Goal: Book appointment/travel/reservation

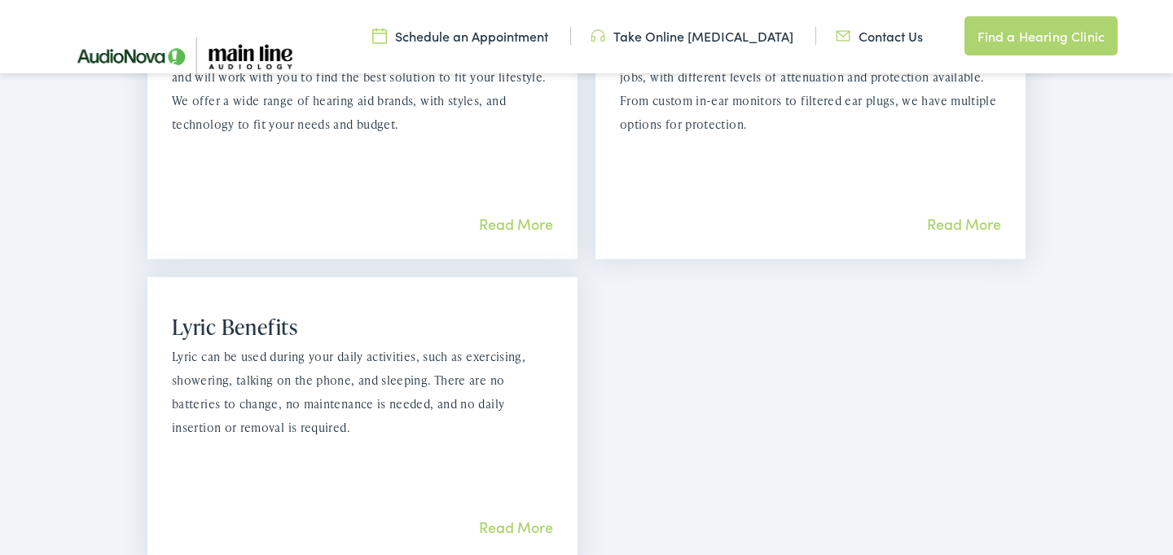
scroll to position [1651, 0]
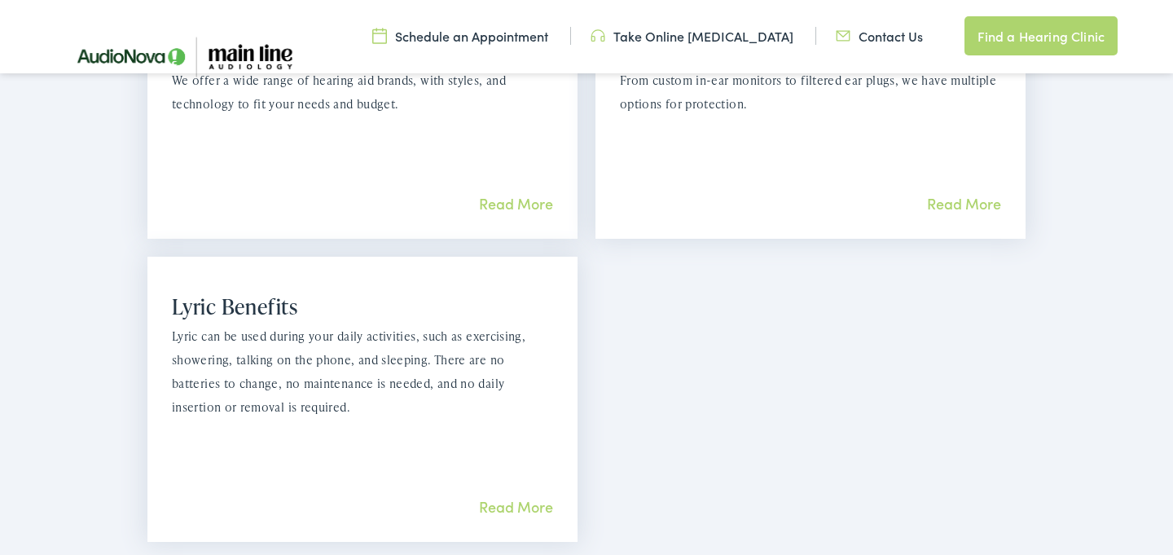
click at [516, 496] on link "Read More" at bounding box center [516, 506] width 74 height 20
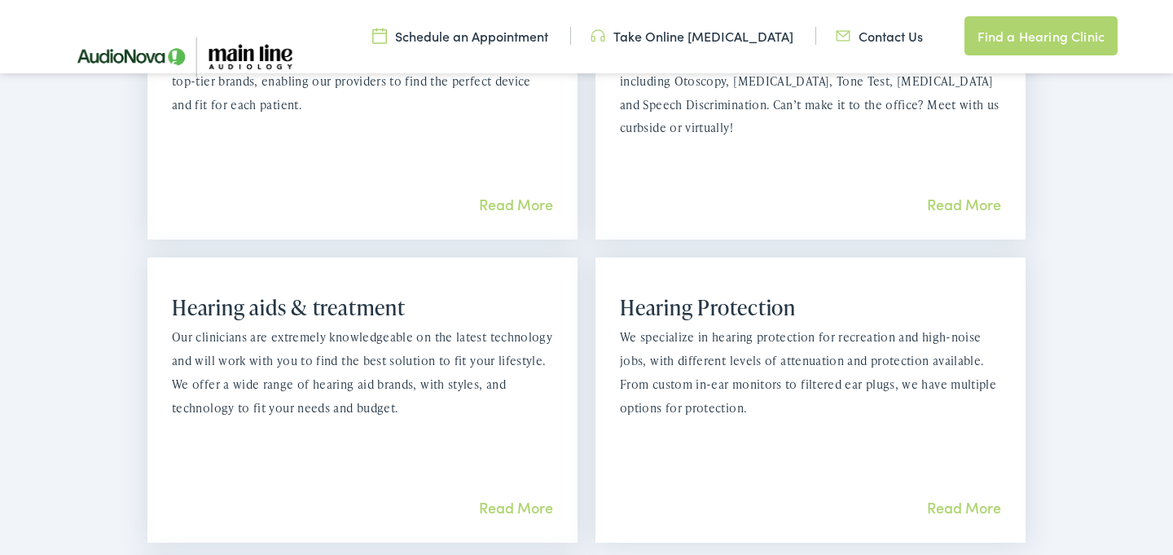
scroll to position [1344, 0]
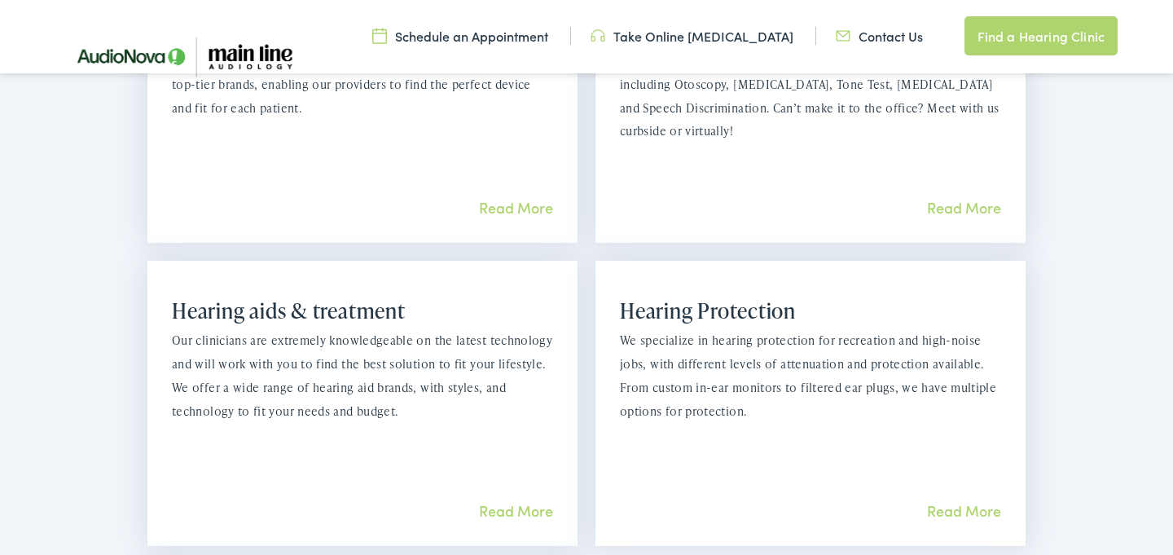
click at [509, 500] on link "Read More" at bounding box center [516, 510] width 74 height 20
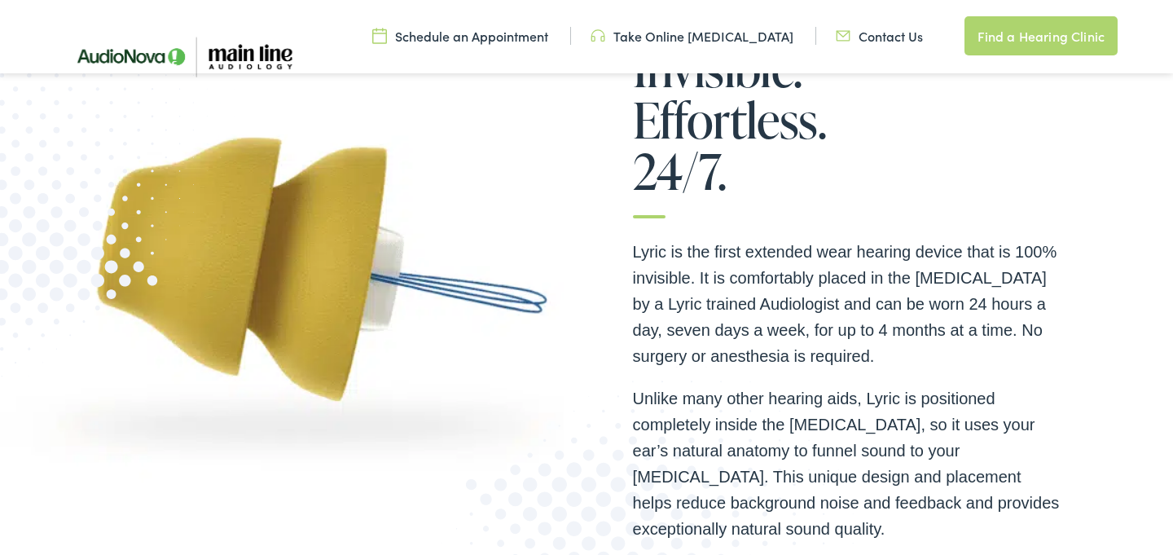
scroll to position [270, 0]
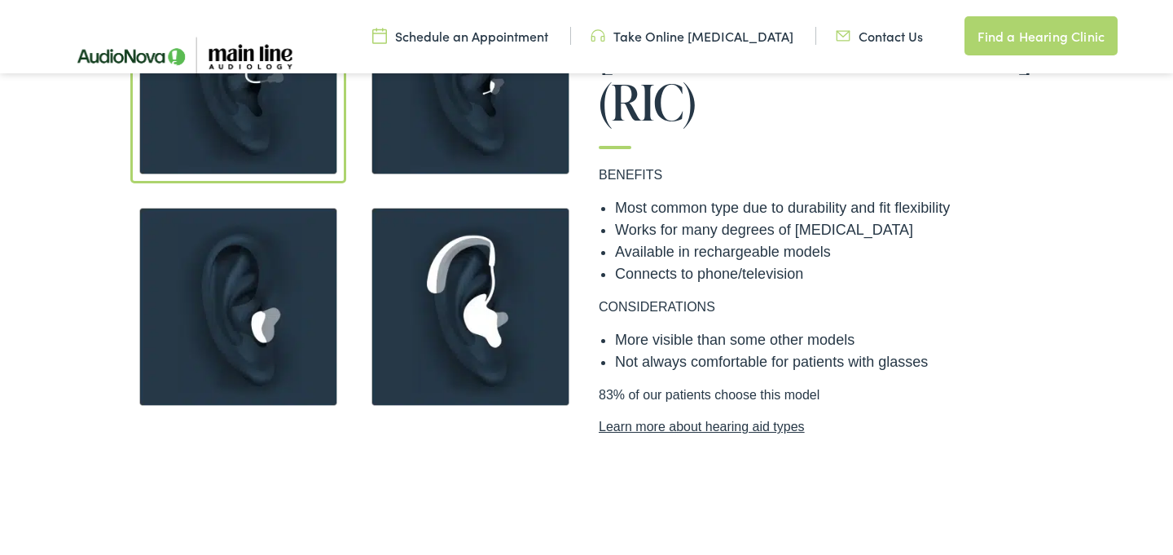
scroll to position [1423, 0]
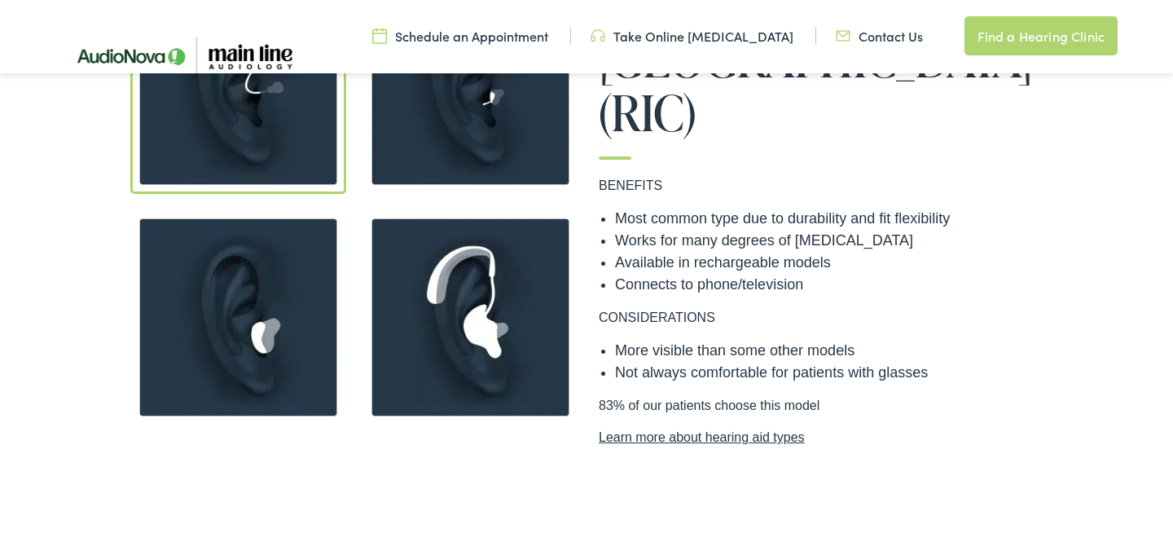
click at [650, 428] on link "Learn more about hearing aid types" at bounding box center [819, 438] width 440 height 20
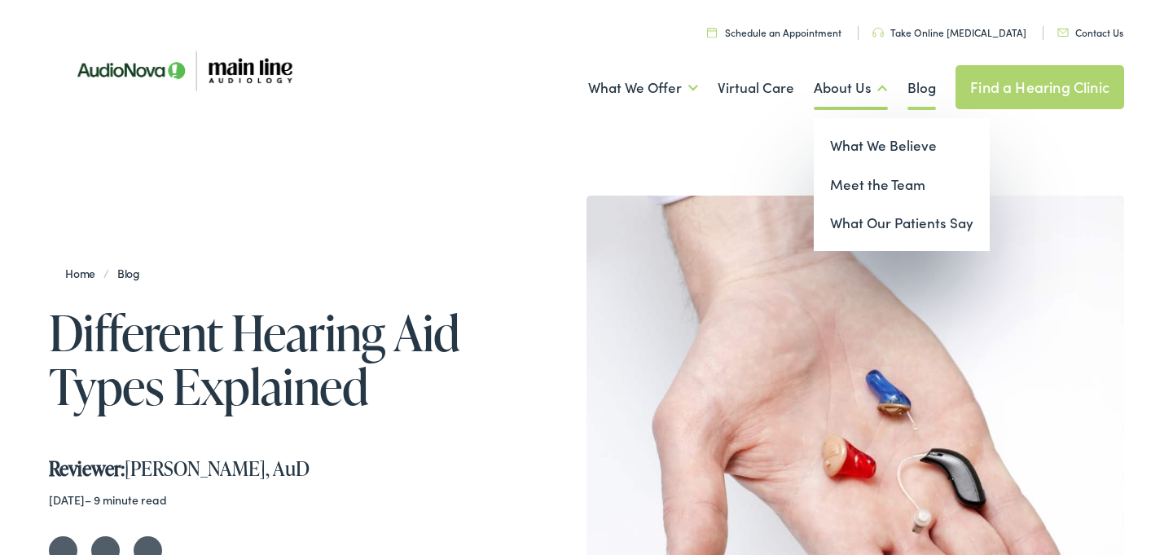
click at [867, 91] on link "About Us" at bounding box center [850, 88] width 74 height 60
click at [853, 143] on link "What We Believe" at bounding box center [901, 145] width 176 height 39
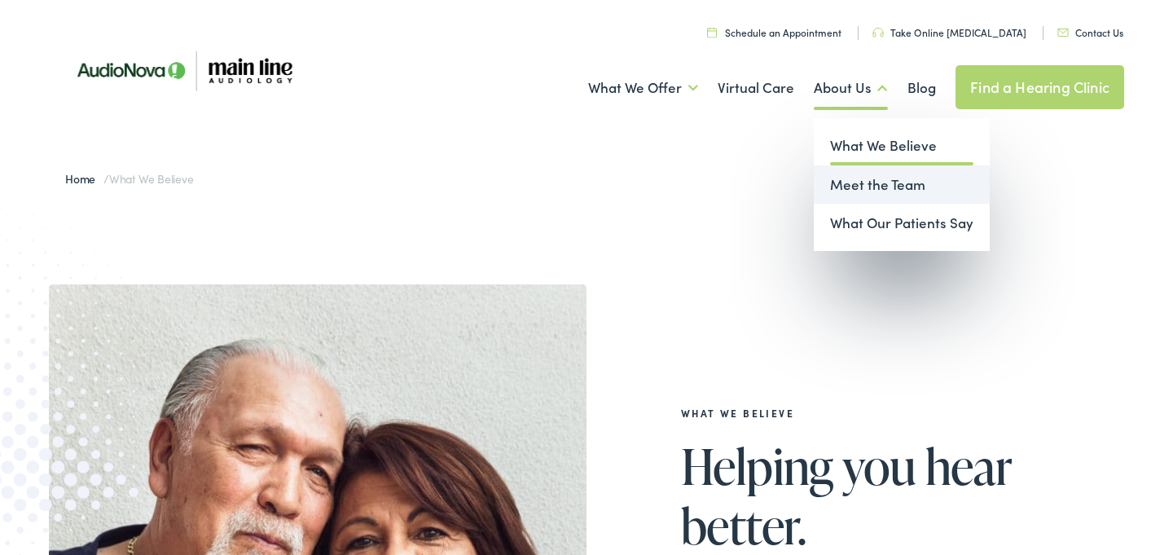
click at [848, 184] on link "Meet the Team" at bounding box center [901, 184] width 176 height 39
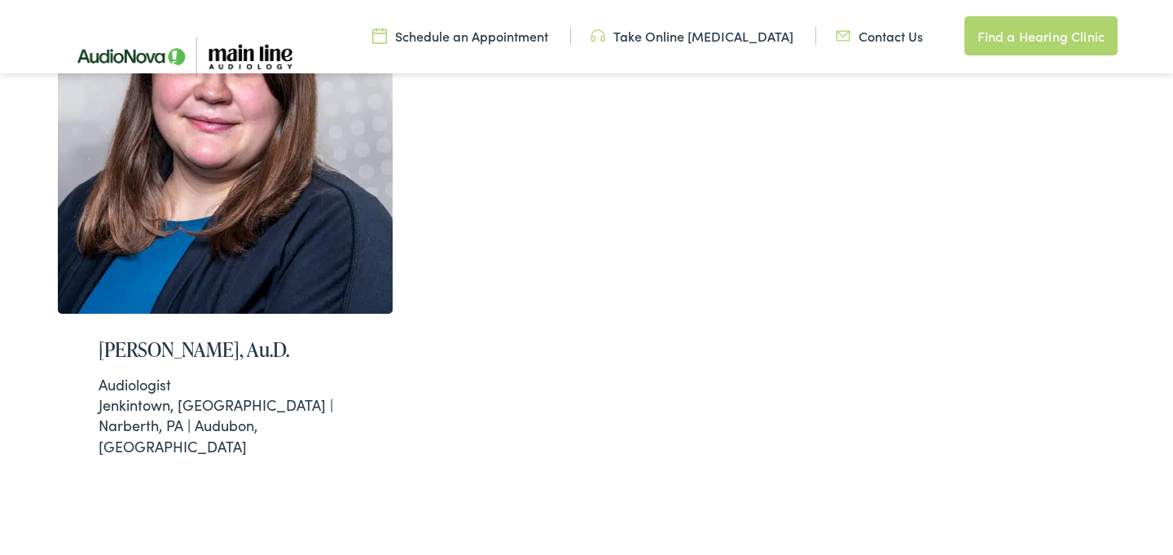
scroll to position [1246, 0]
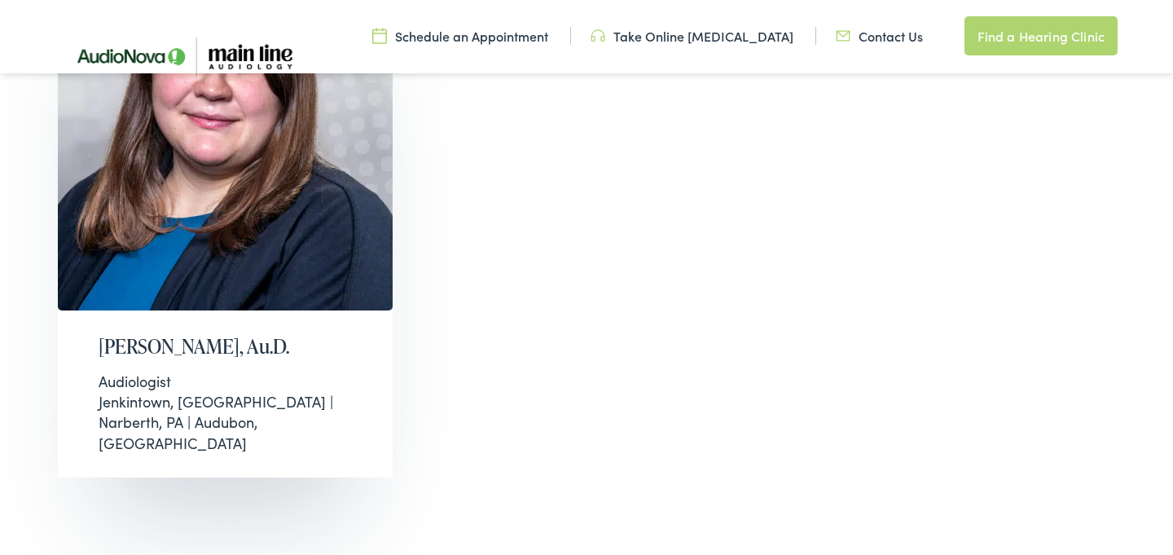
click at [248, 335] on h2 "[PERSON_NAME], Au.D." at bounding box center [225, 347] width 253 height 24
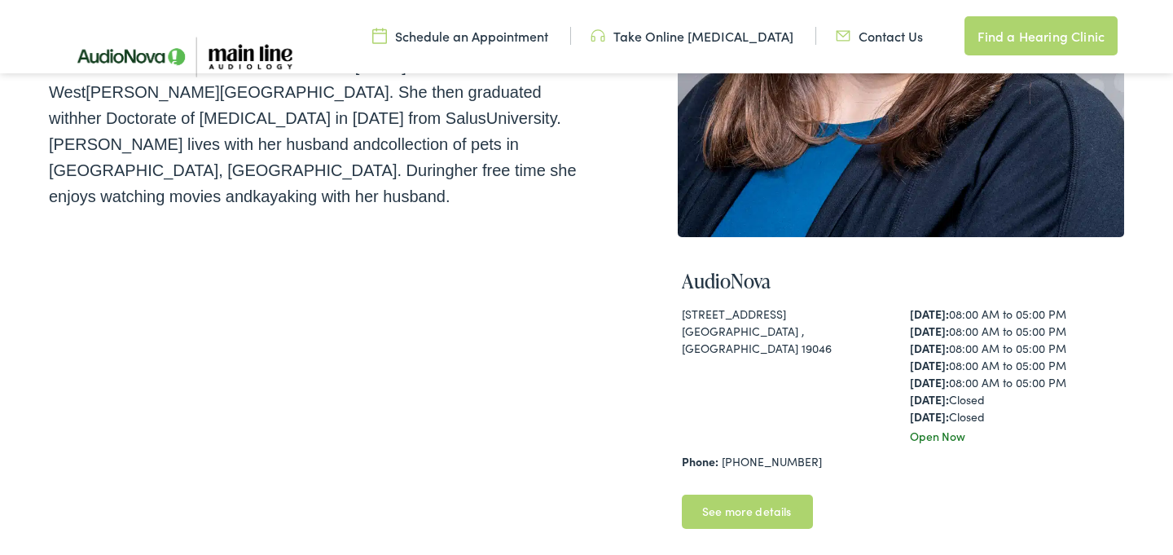
scroll to position [383, 0]
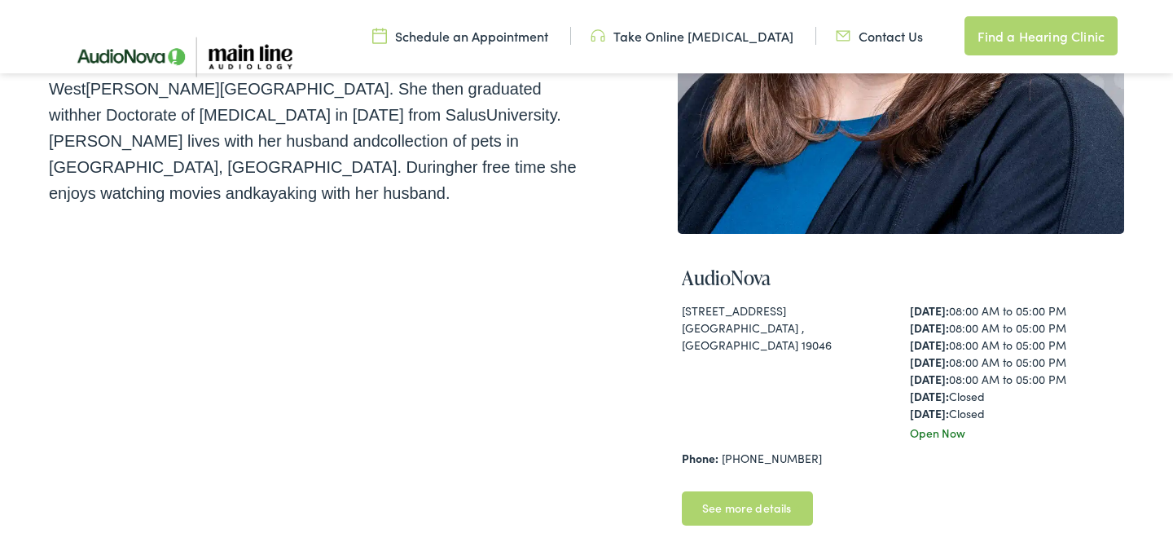
click at [743, 513] on link "See more details" at bounding box center [747, 508] width 131 height 34
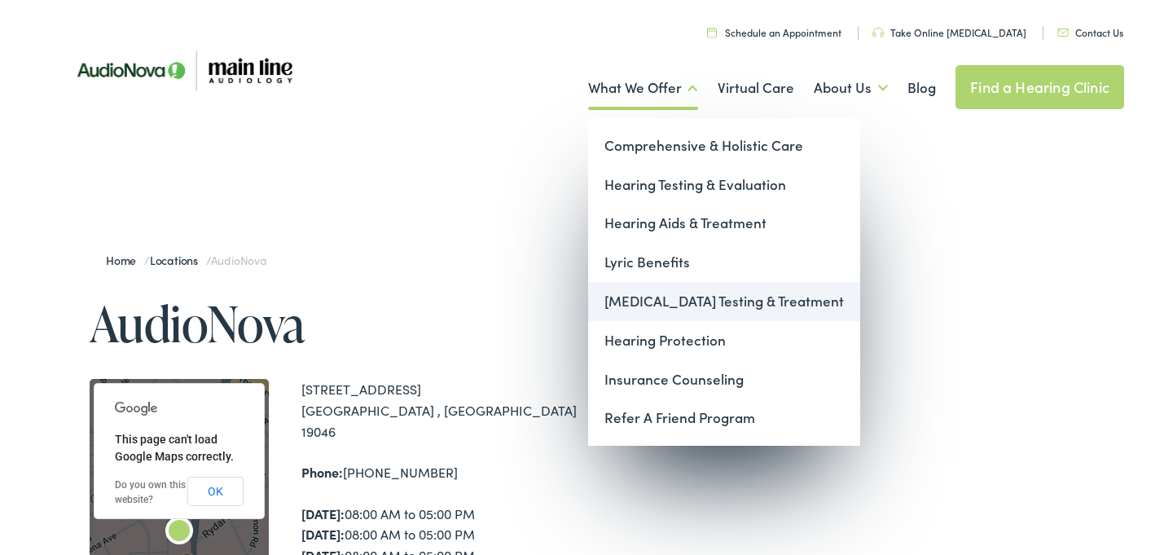
click at [642, 302] on link "[MEDICAL_DATA] Testing & Treatment" at bounding box center [724, 301] width 272 height 39
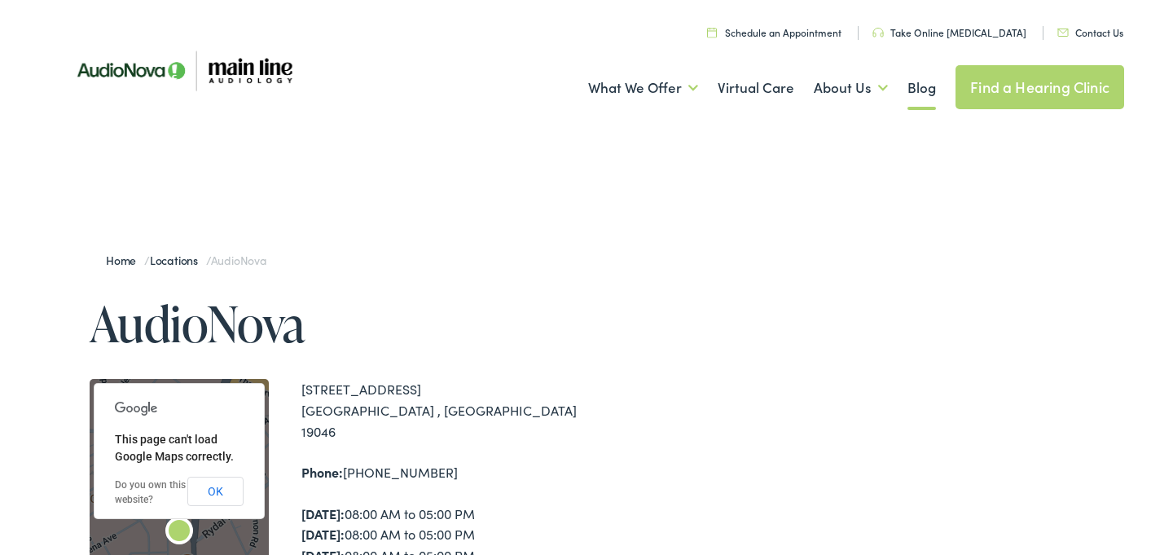
click at [925, 85] on link "Blog" at bounding box center [921, 88] width 29 height 60
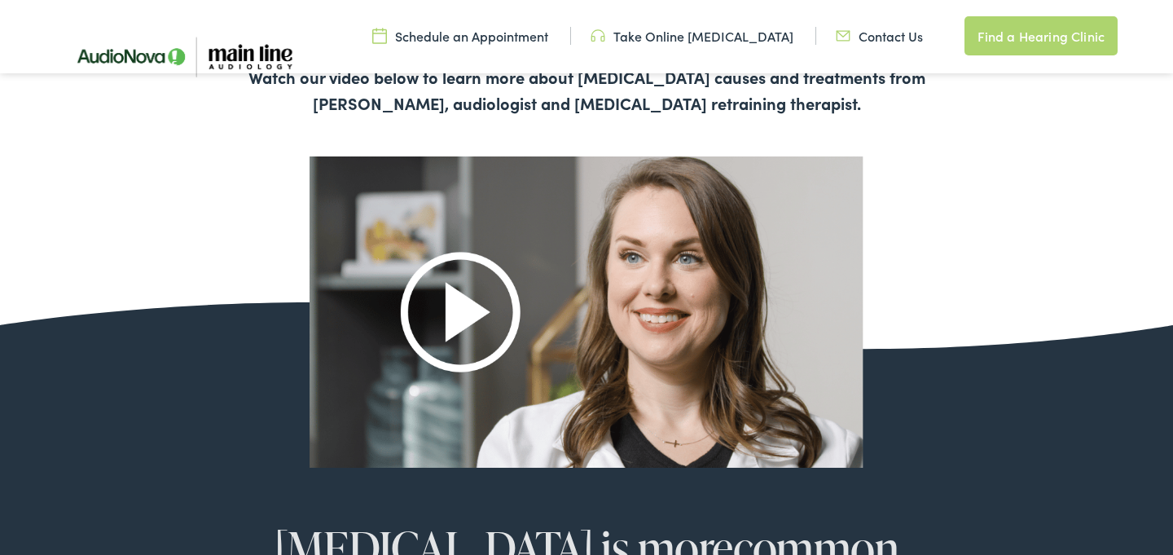
scroll to position [933, 0]
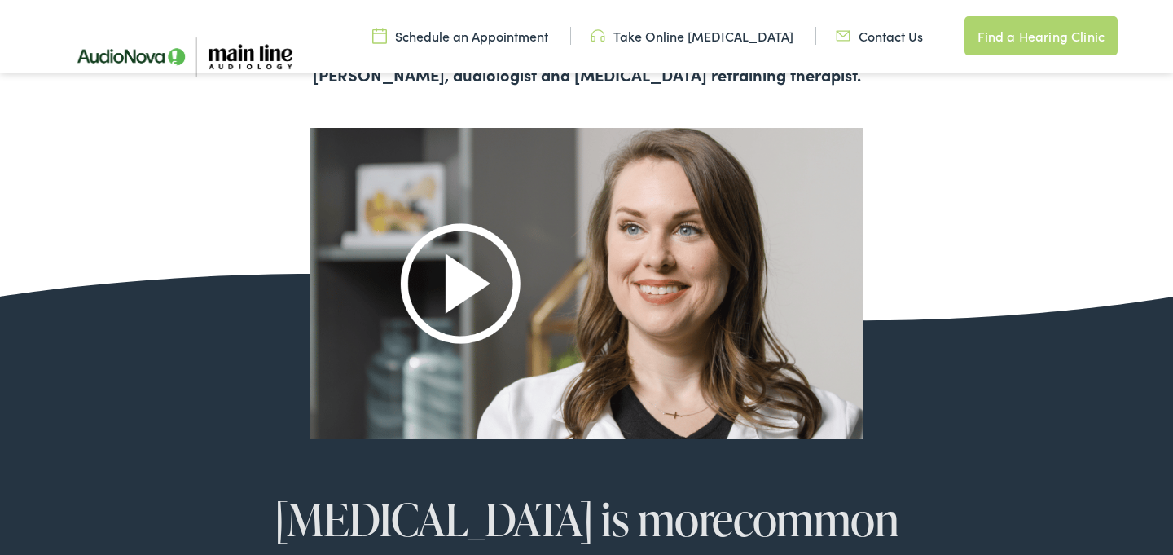
click at [456, 283] on img at bounding box center [586, 283] width 554 height 310
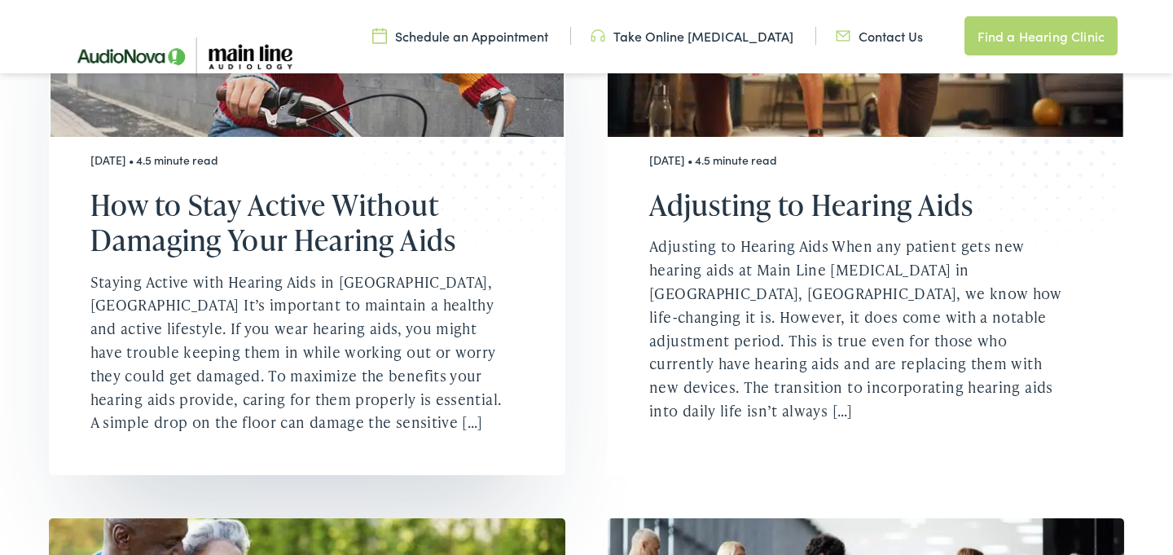
scroll to position [1950, 0]
click at [252, 353] on p "Staying Active with Hearing Aids in [GEOGRAPHIC_DATA], [GEOGRAPHIC_DATA] It’s i…" at bounding box center [296, 352] width 413 height 164
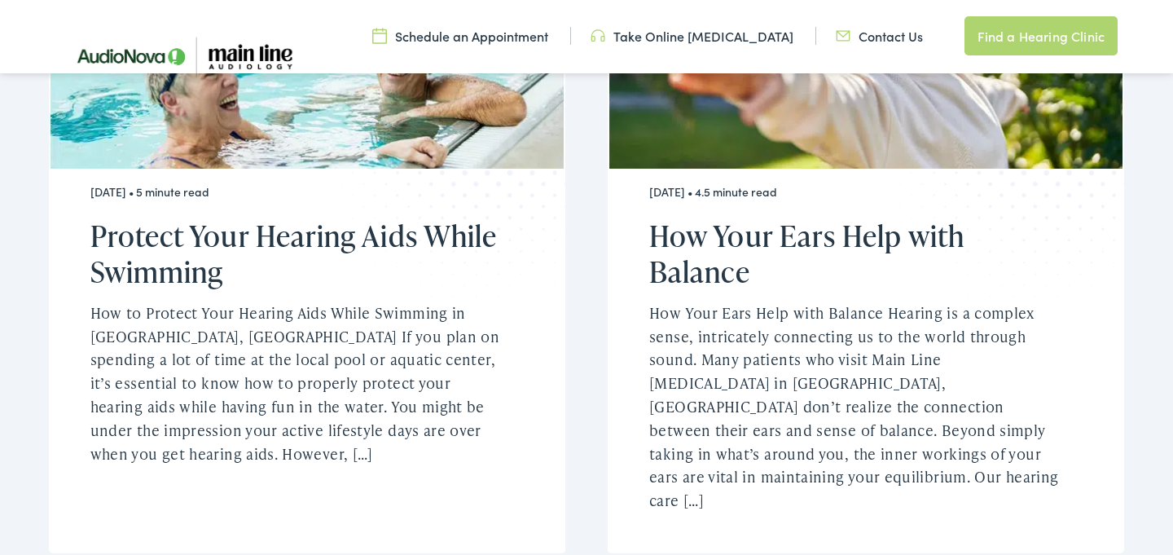
scroll to position [0, 0]
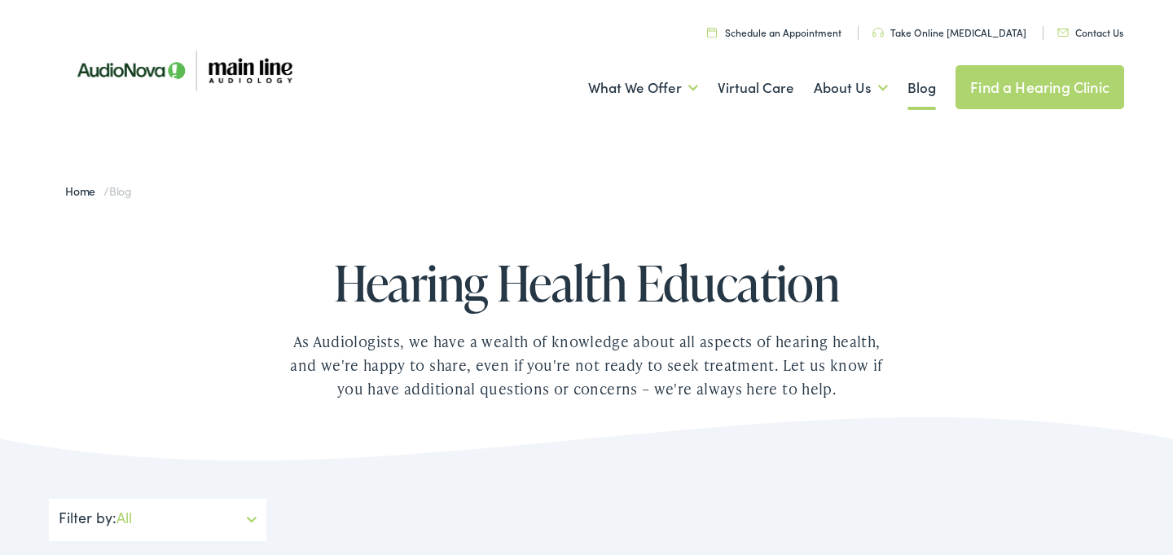
click at [1049, 90] on link "Find a Hearing Clinic" at bounding box center [1039, 87] width 169 height 44
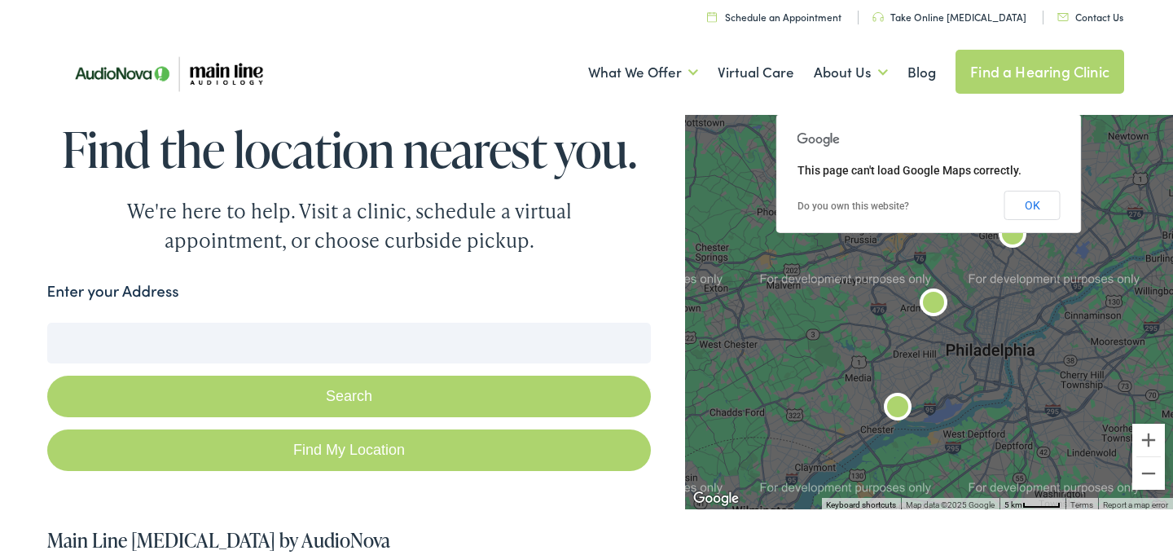
click at [245, 335] on input "Enter your Address" at bounding box center [349, 342] width 604 height 41
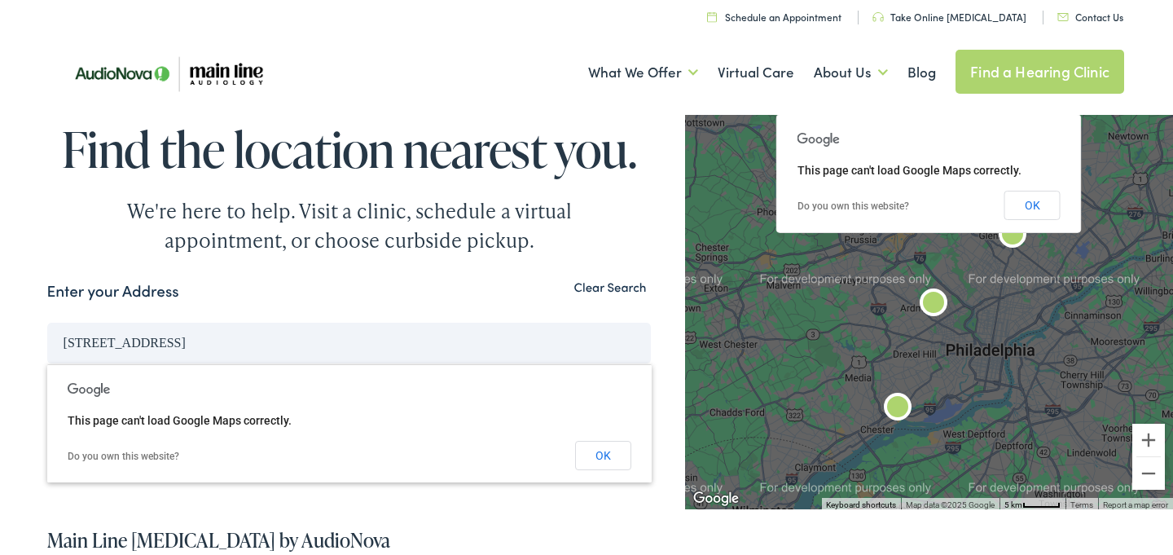
type input "29 hilltop road, philadelphia, pa 19118"
click at [47, 375] on button "Search" at bounding box center [349, 396] width 604 height 42
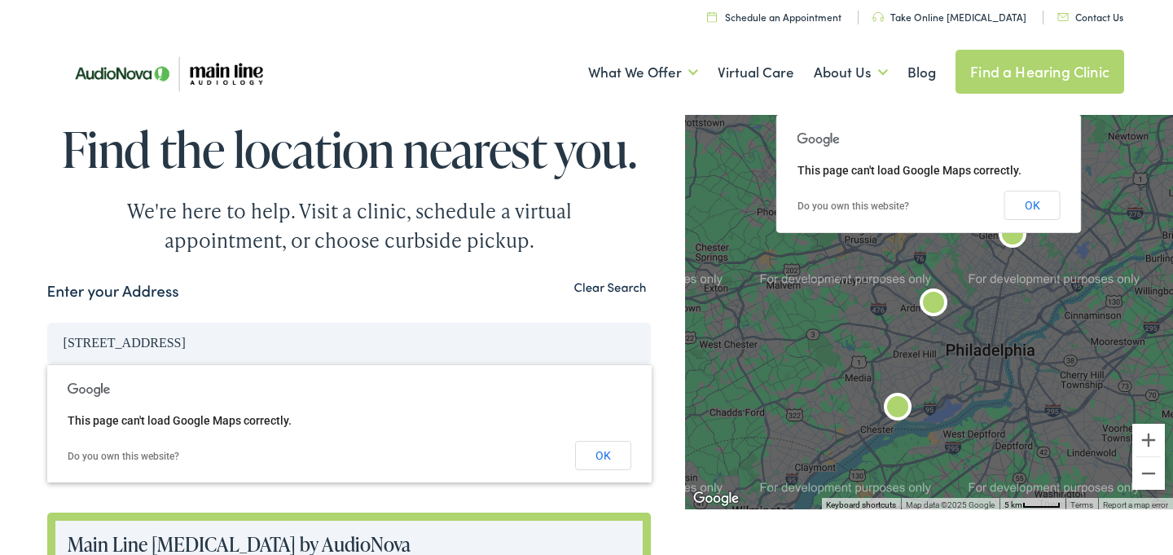
click at [796, 15] on link "Schedule an Appointment" at bounding box center [774, 17] width 134 height 14
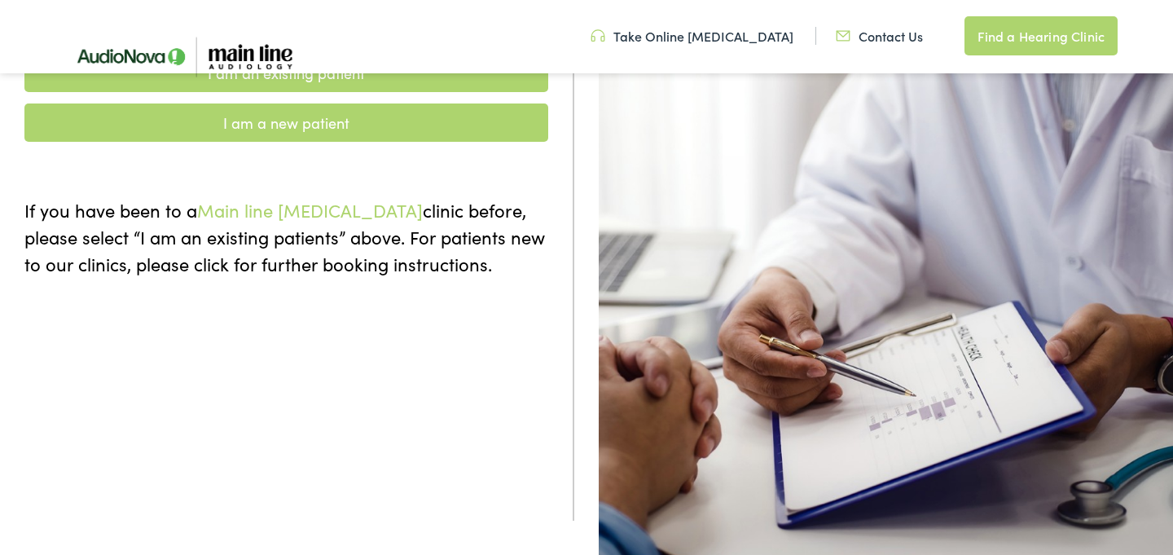
scroll to position [283, 0]
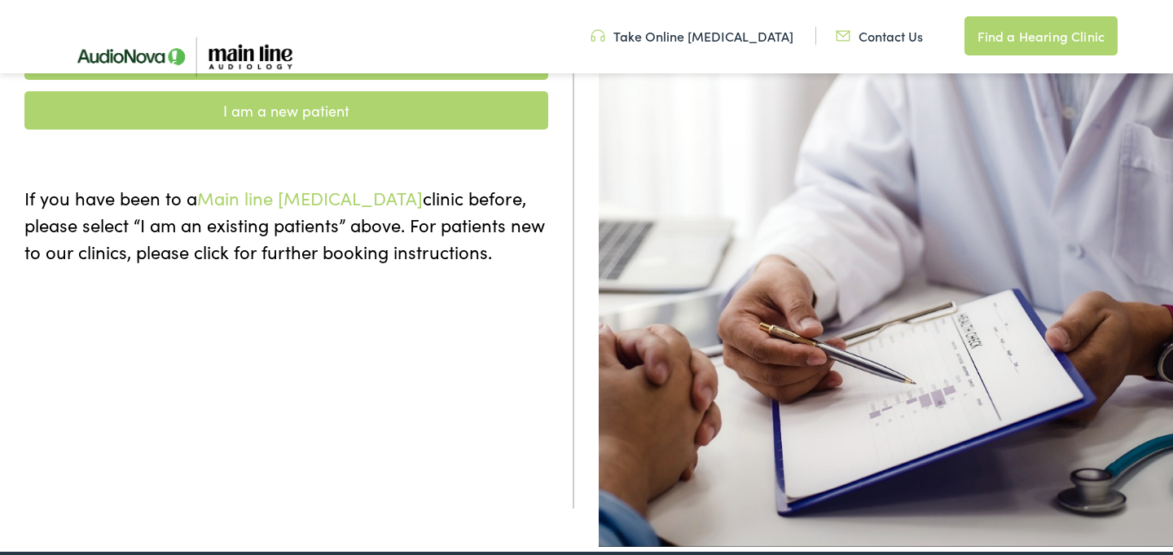
click at [305, 118] on link "I am a new patient" at bounding box center [286, 110] width 524 height 38
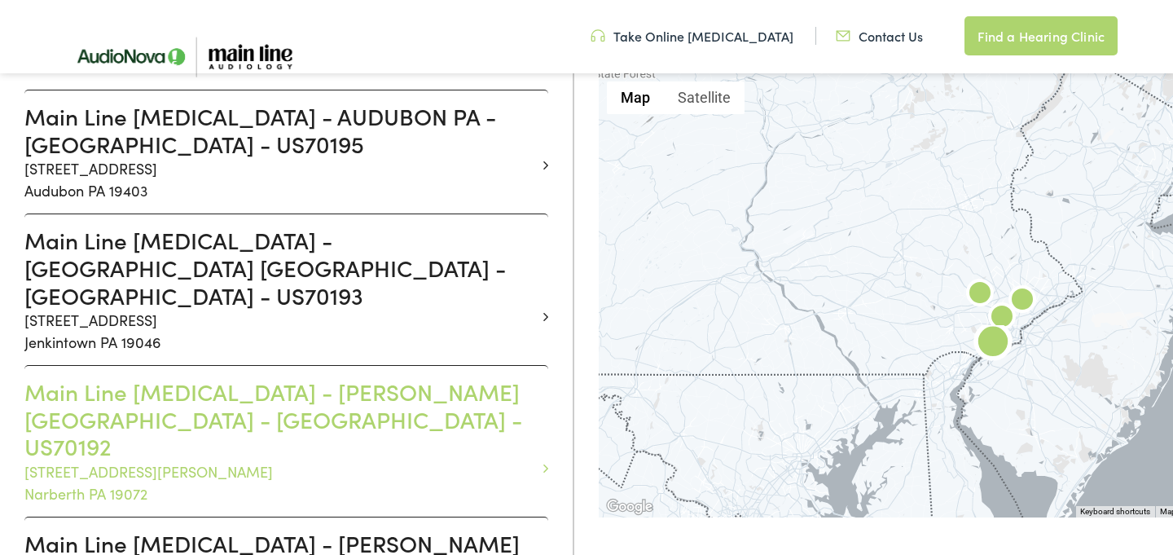
scroll to position [475, 0]
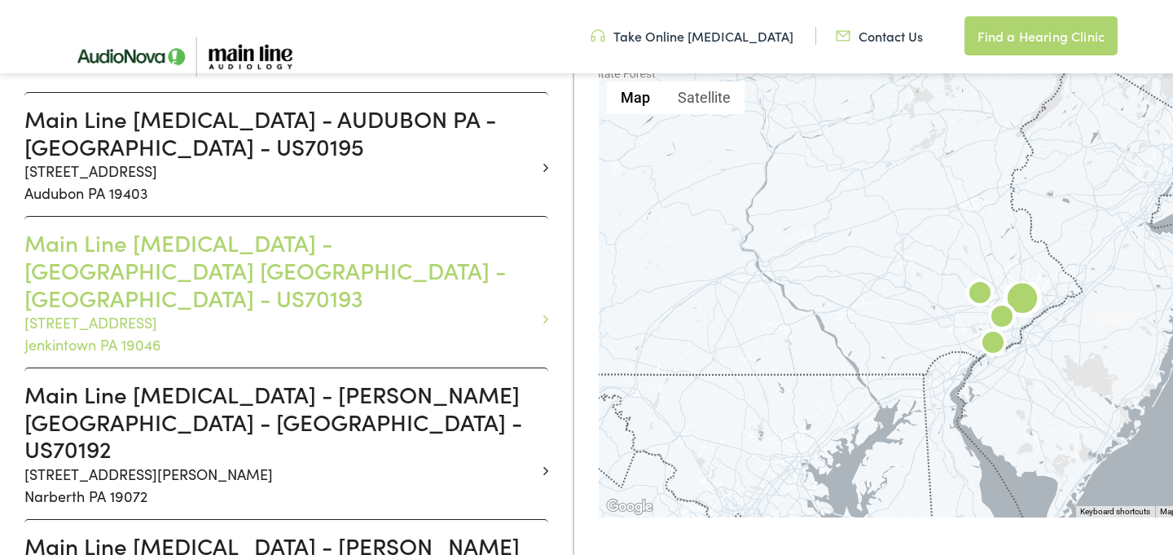
click at [240, 252] on h3 "Main Line [MEDICAL_DATA] - [GEOGRAPHIC_DATA] [GEOGRAPHIC_DATA] - [GEOGRAPHIC_DA…" at bounding box center [279, 270] width 511 height 82
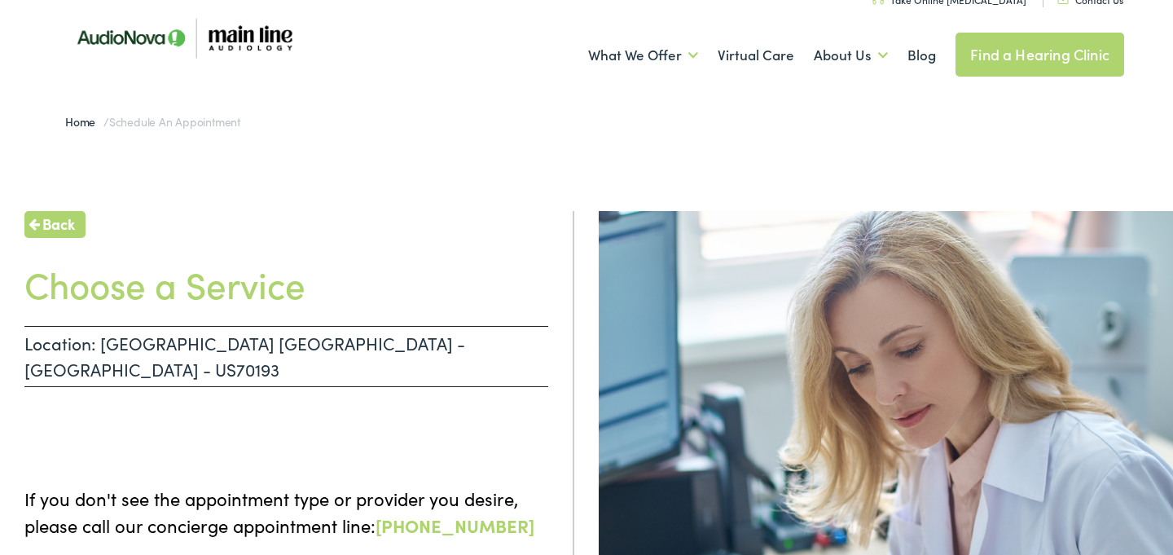
scroll to position [3, 0]
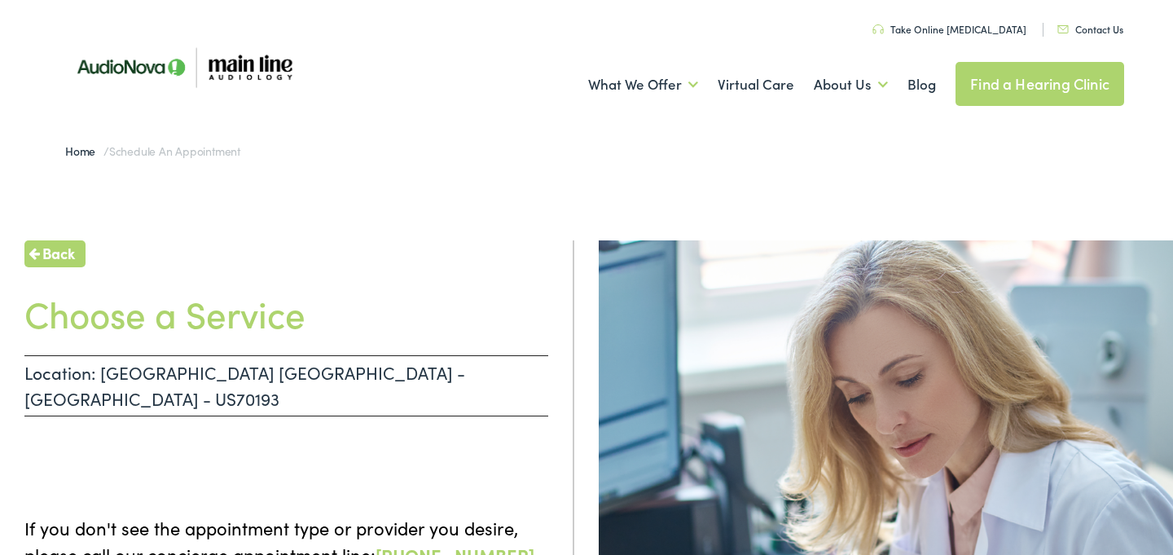
click at [182, 379] on p "Location: [GEOGRAPHIC_DATA] [GEOGRAPHIC_DATA] - [GEOGRAPHIC_DATA] - US70193" at bounding box center [286, 385] width 524 height 61
click at [188, 435] on ul at bounding box center [286, 448] width 524 height 33
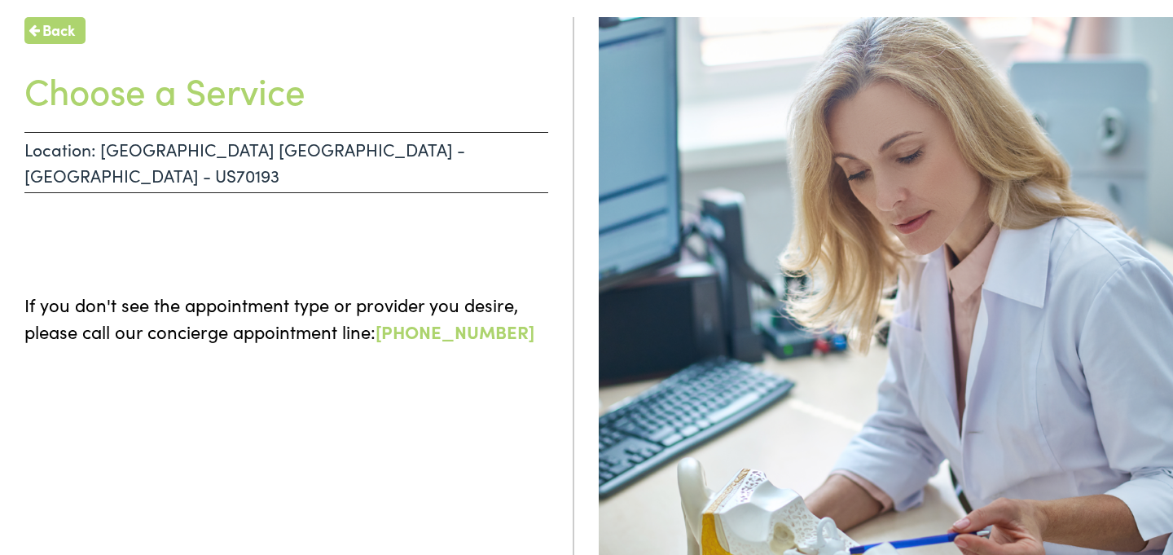
scroll to position [0, 0]
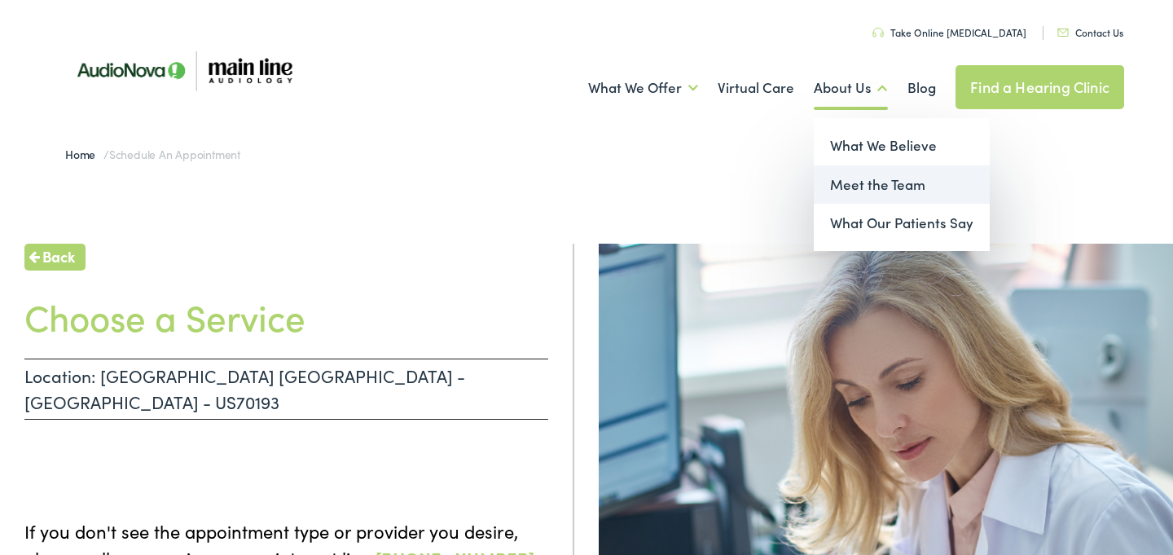
click at [845, 186] on link "Meet the Team" at bounding box center [901, 184] width 176 height 39
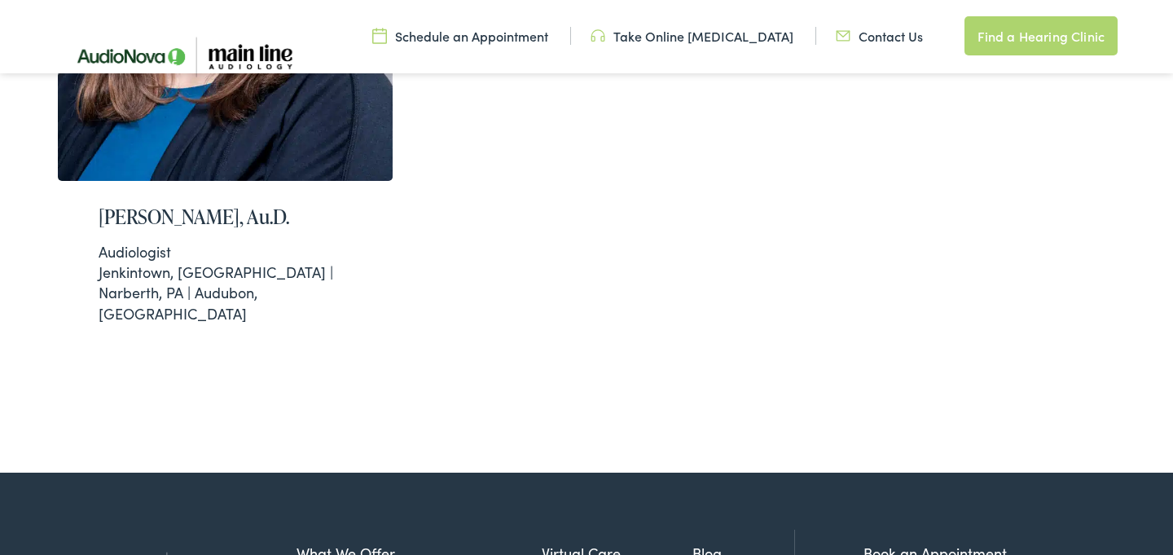
scroll to position [1376, 0]
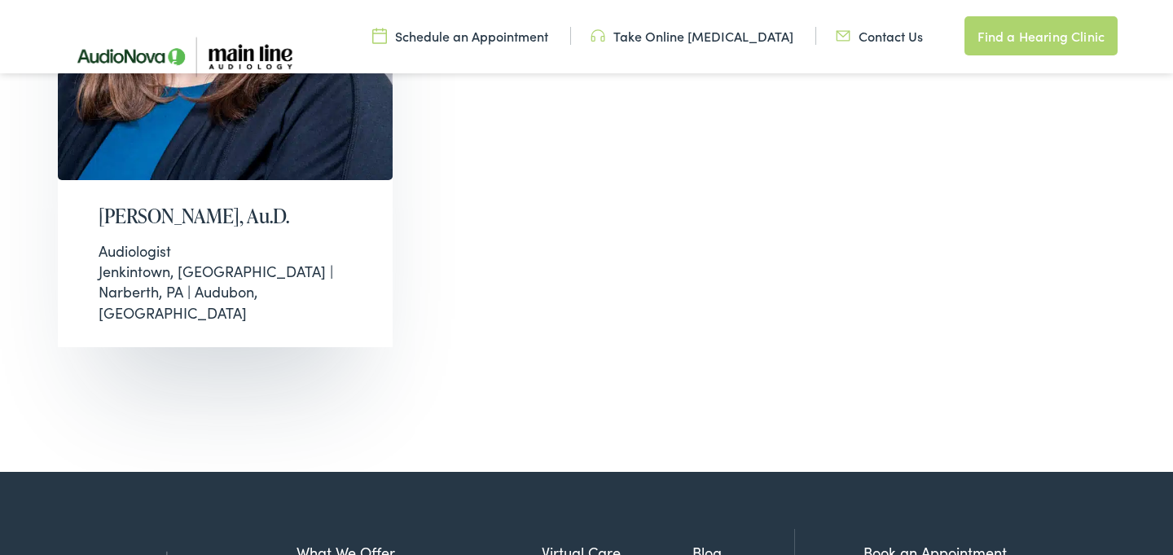
click at [144, 240] on div "Audiologist Jenkintown, PA | Narberth, PA | Audubon, PA" at bounding box center [225, 281] width 253 height 82
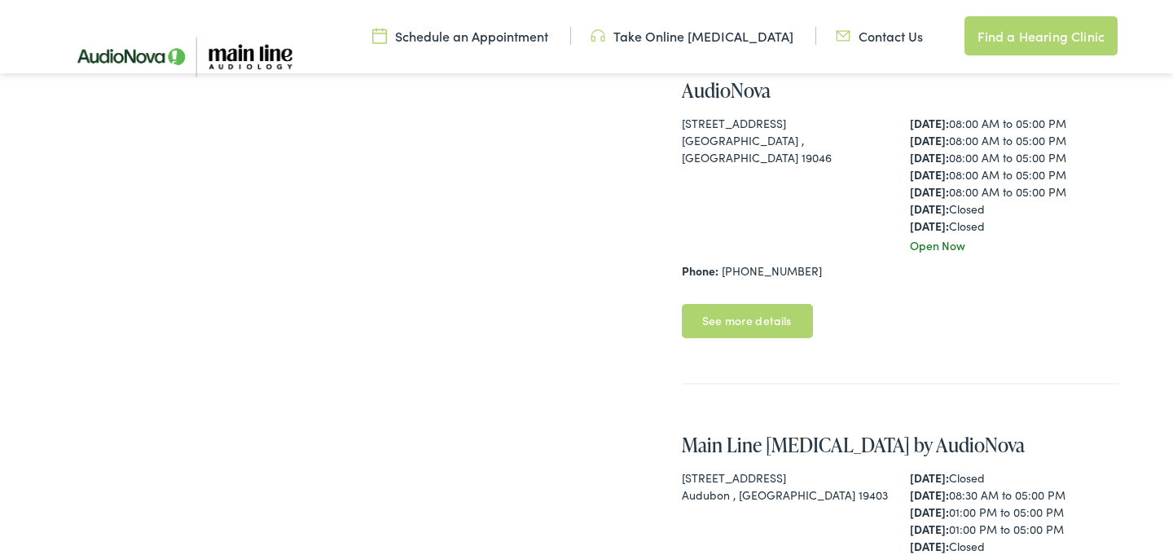
scroll to position [571, 0]
click at [763, 323] on link "See more details" at bounding box center [747, 320] width 131 height 34
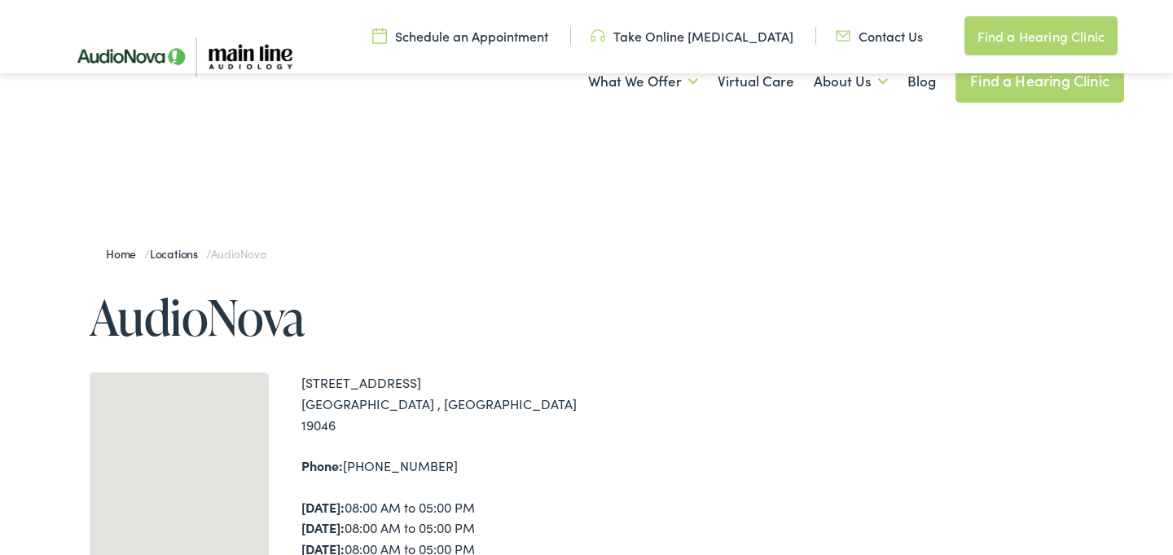
scroll to position [283, 0]
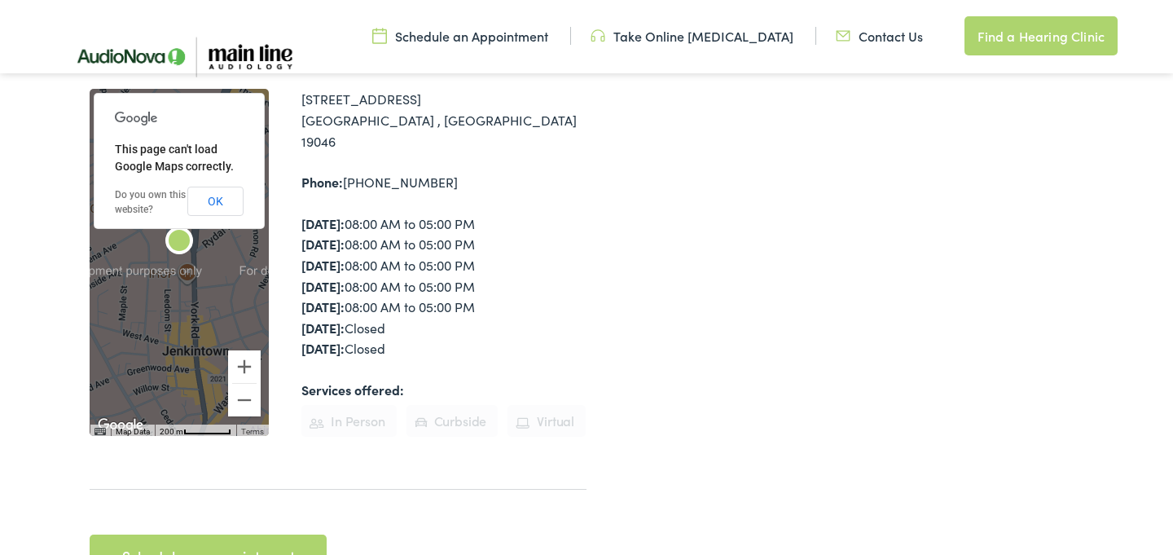
click at [763, 323] on div at bounding box center [900, 269] width 446 height 646
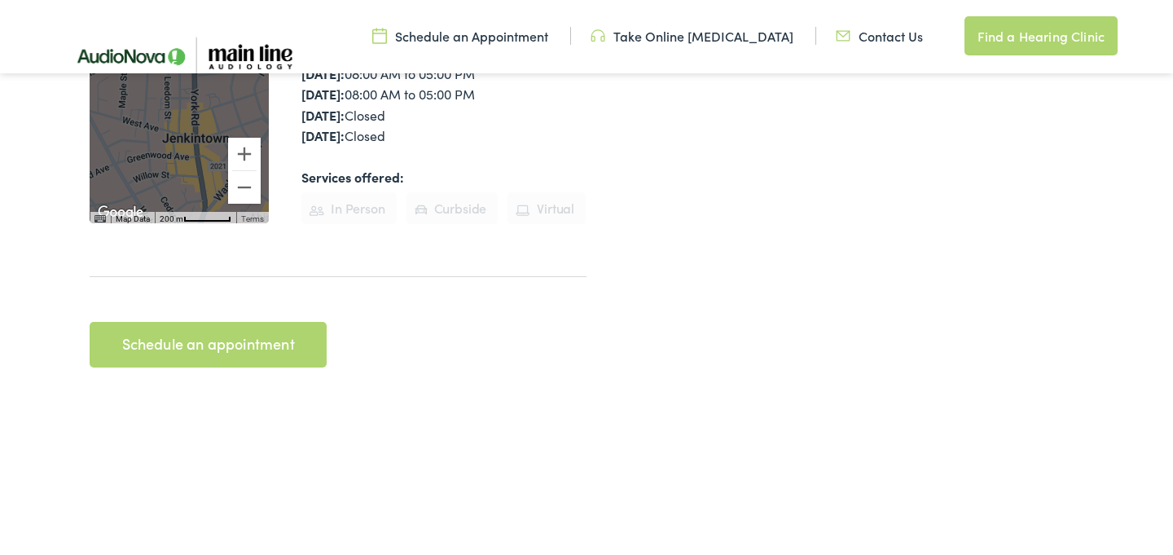
scroll to position [500, 0]
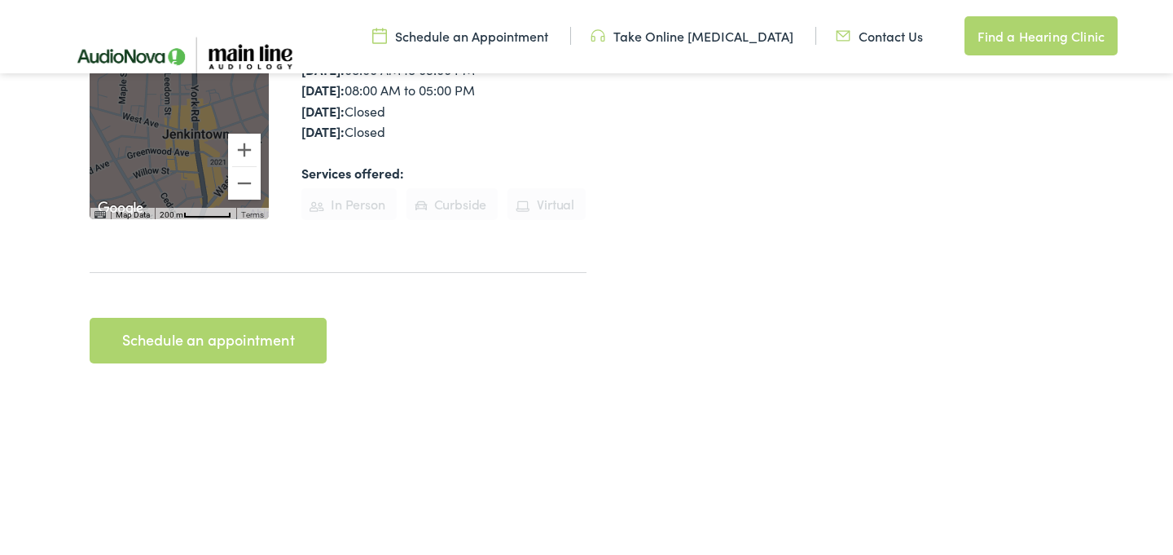
click at [204, 318] on link "Schedule an appointment" at bounding box center [208, 341] width 237 height 46
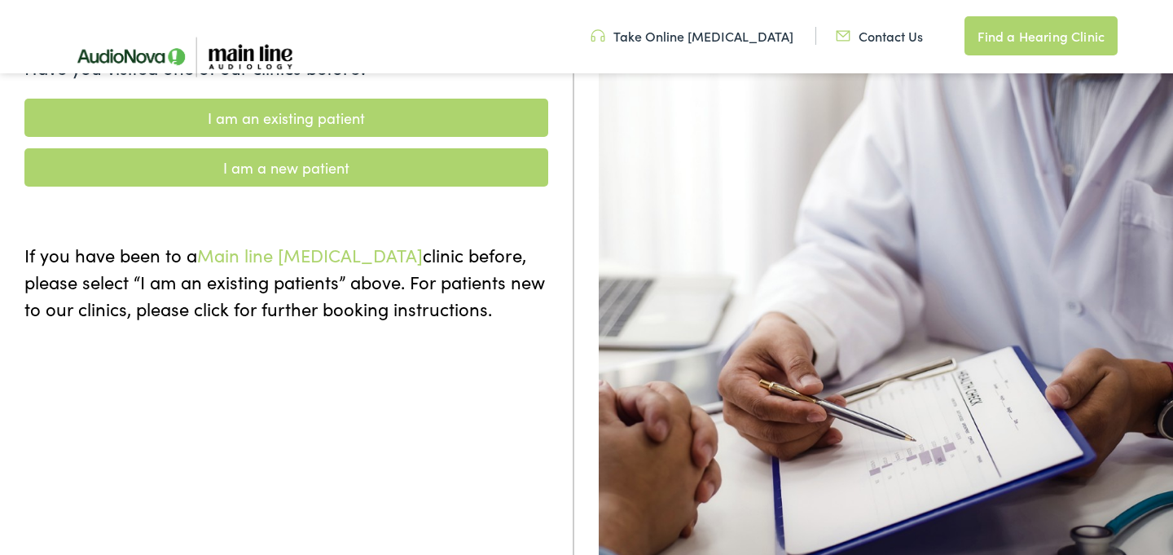
scroll to position [229, 0]
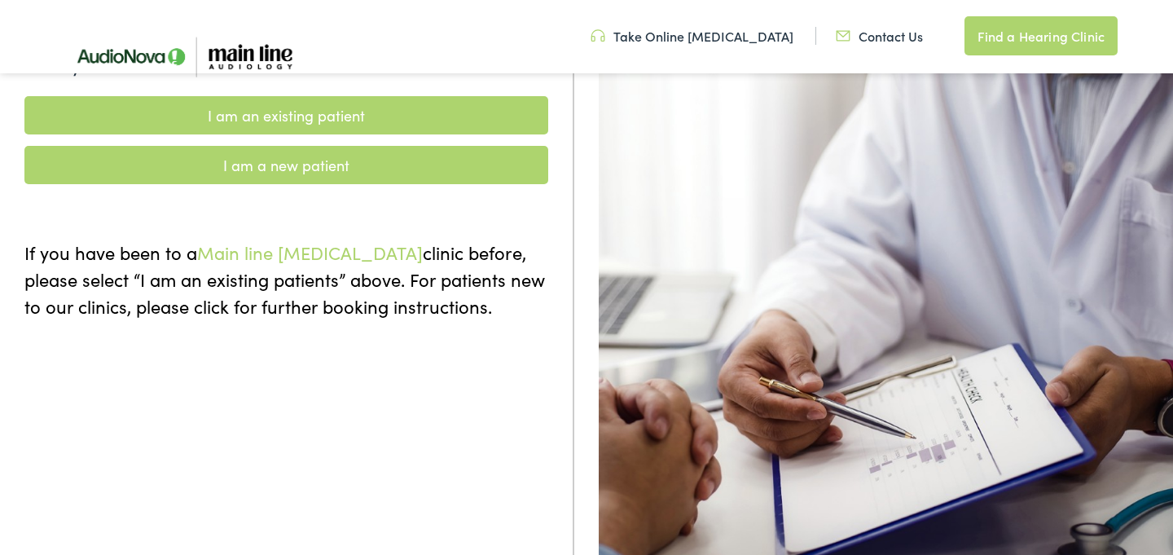
click at [299, 172] on link "I am a new patient" at bounding box center [286, 165] width 524 height 38
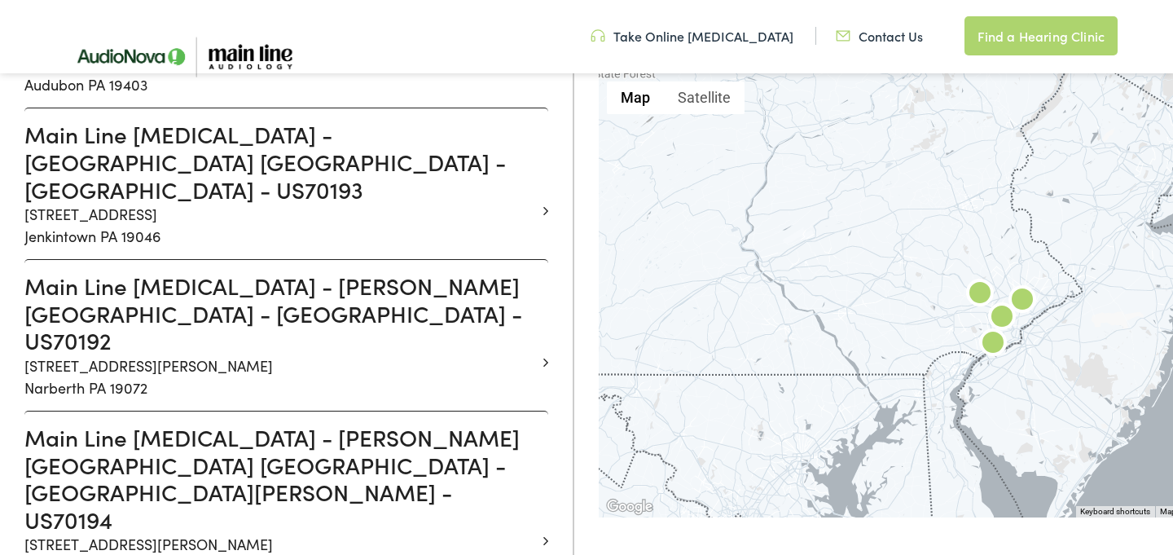
scroll to position [585, 0]
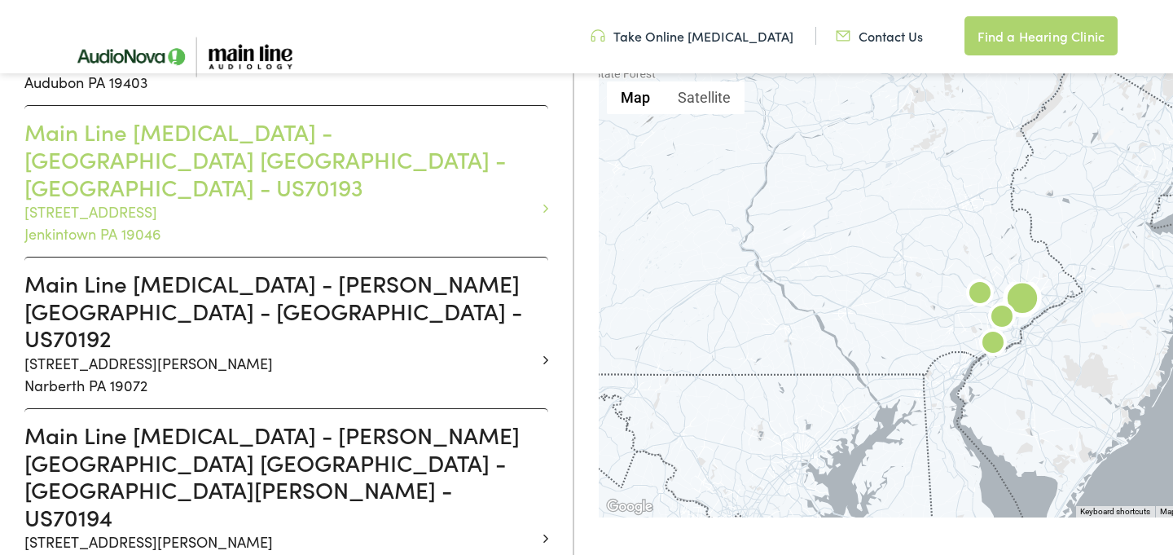
click at [178, 136] on h3 "Main Line Audiology - JENKINTOWN PA - YORK - US70193" at bounding box center [279, 159] width 511 height 82
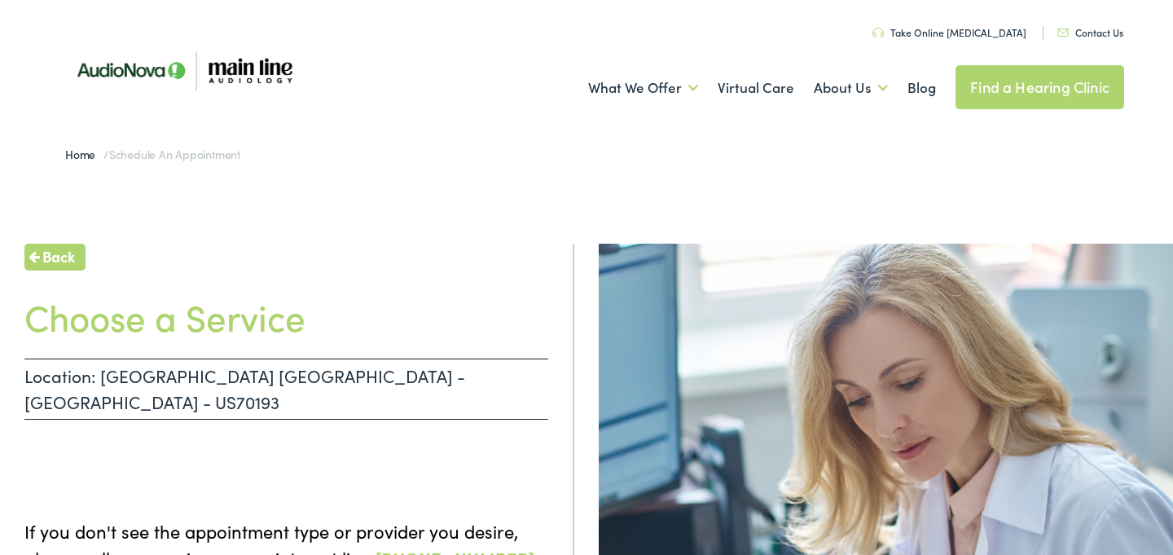
click at [145, 75] on img at bounding box center [183, 70] width 269 height 90
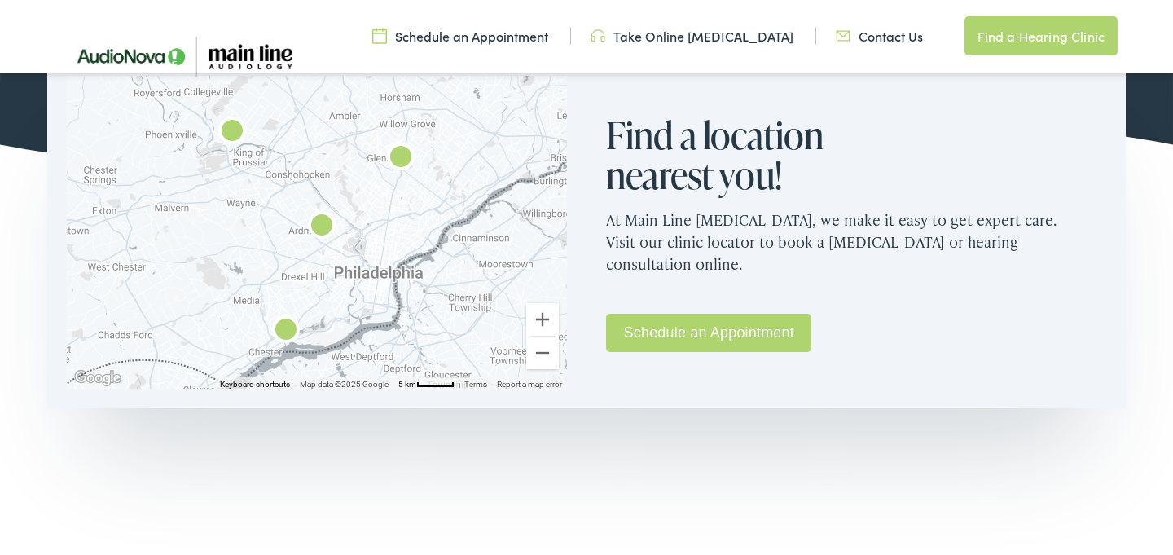
scroll to position [1105, 0]
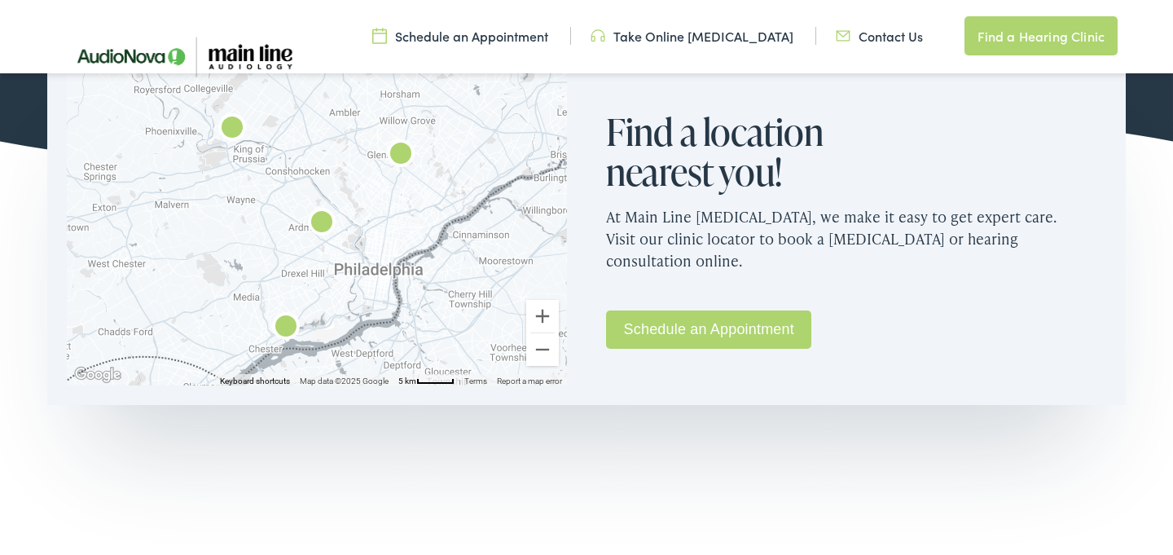
click at [403, 149] on img "AudioNova" at bounding box center [400, 155] width 39 height 39
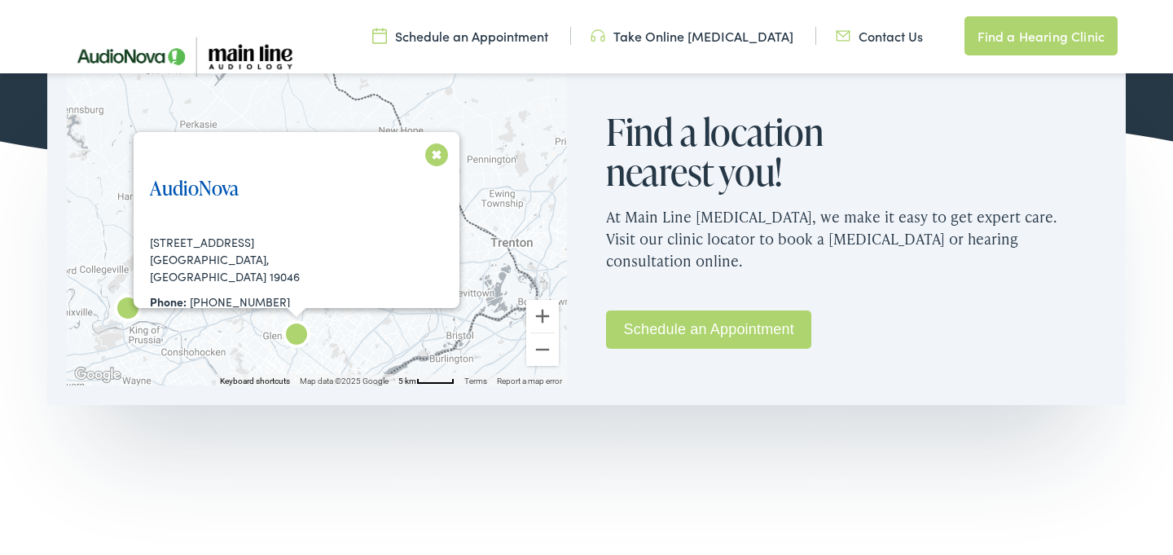
click at [216, 186] on link "AudioNova" at bounding box center [194, 187] width 89 height 27
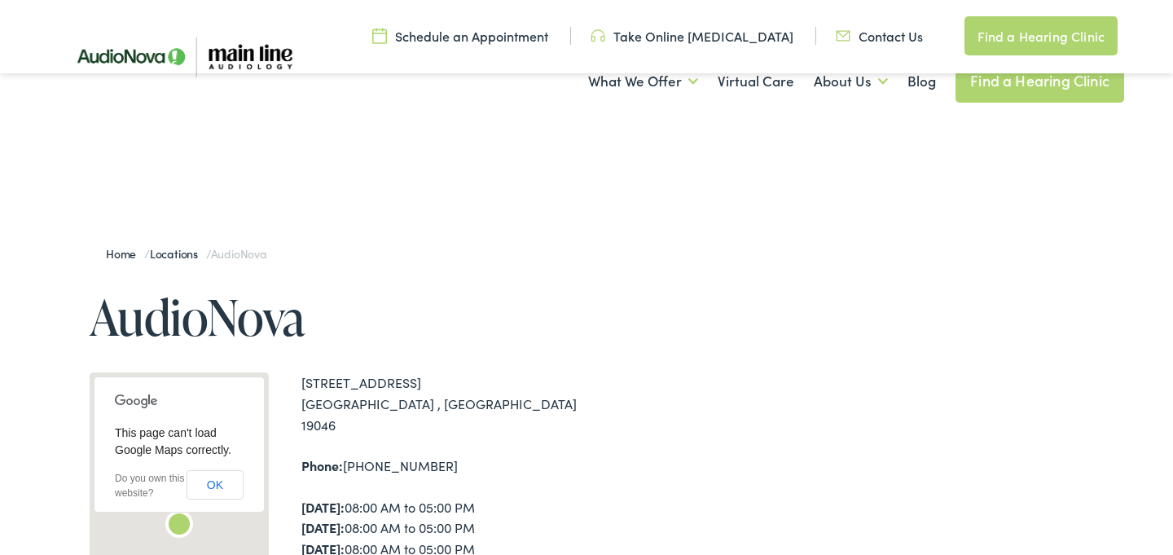
scroll to position [210, 0]
